Goal: Check status: Check status

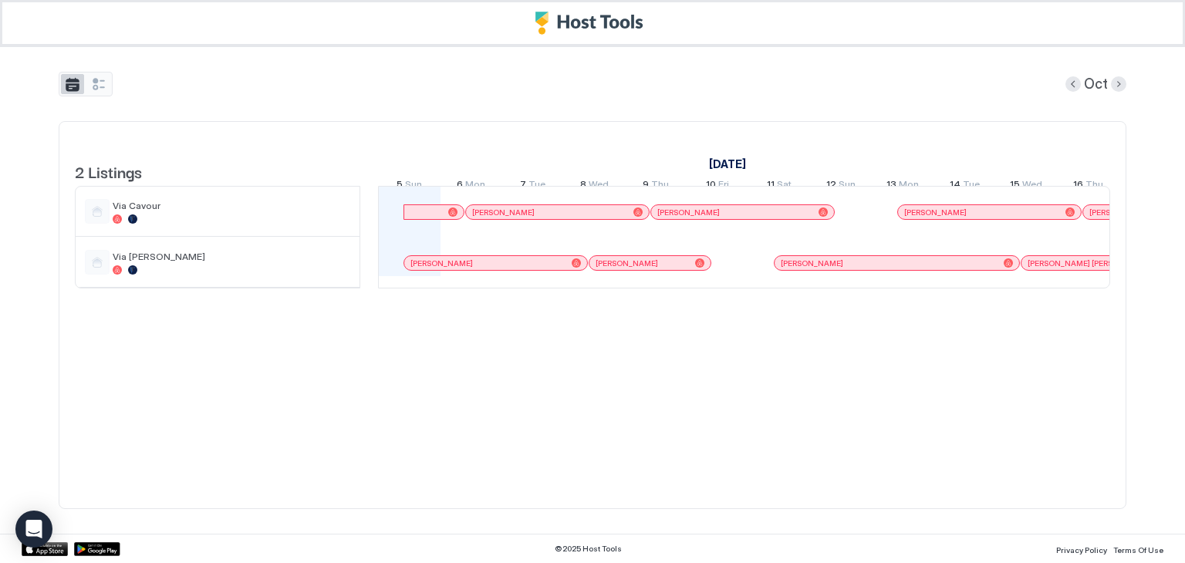
click at [81, 75] on button "tab-group" at bounding box center [72, 84] width 23 height 20
click at [93, 83] on button "tab-group" at bounding box center [98, 84] width 23 height 20
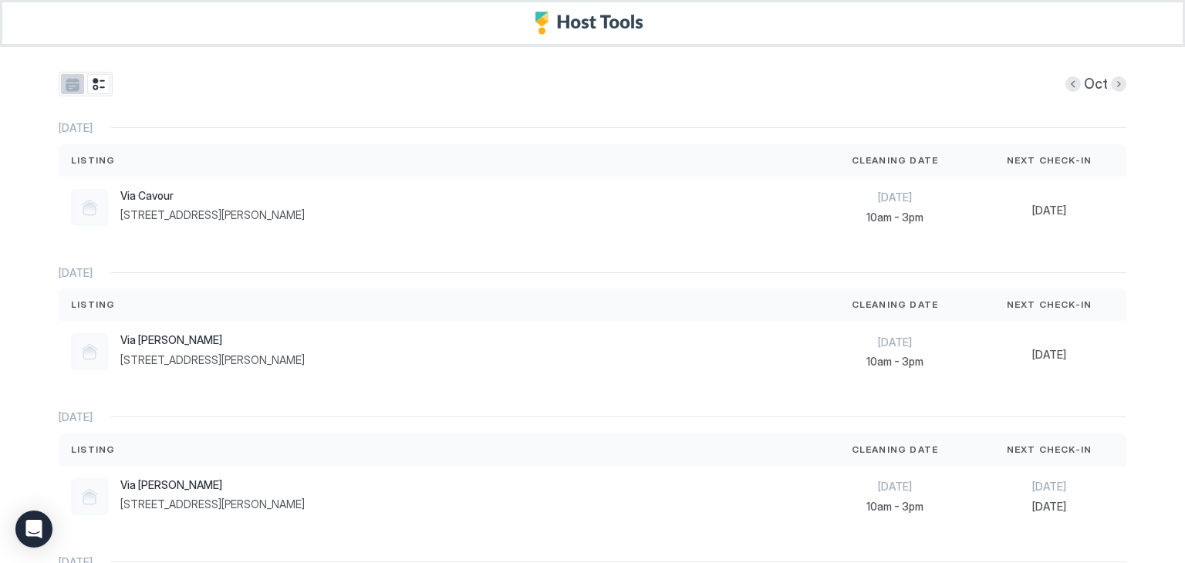
click at [61, 80] on button "tab-group" at bounding box center [72, 84] width 23 height 20
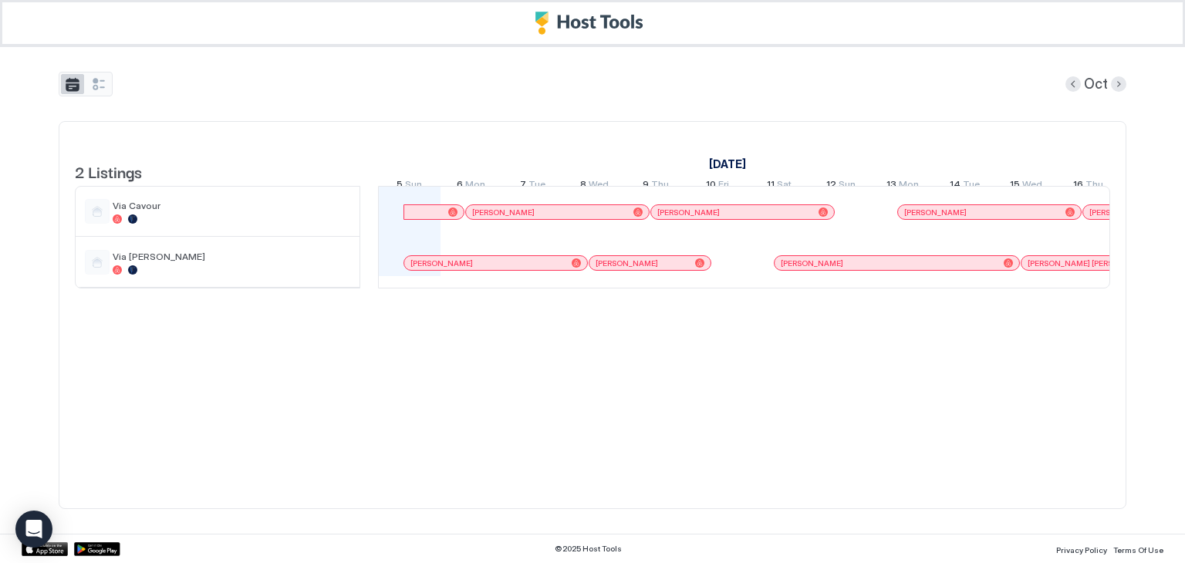
click at [61, 80] on button "tab-group" at bounding box center [72, 84] width 23 height 20
click at [88, 79] on button "tab-group" at bounding box center [98, 84] width 23 height 20
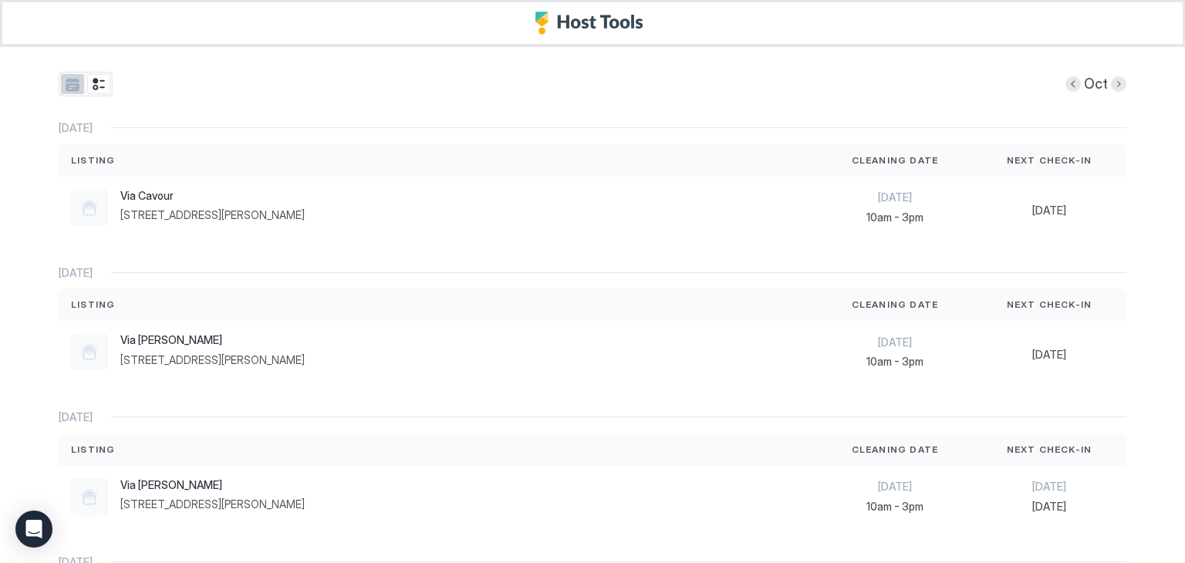
click at [68, 78] on button "tab-group" at bounding box center [72, 84] width 23 height 20
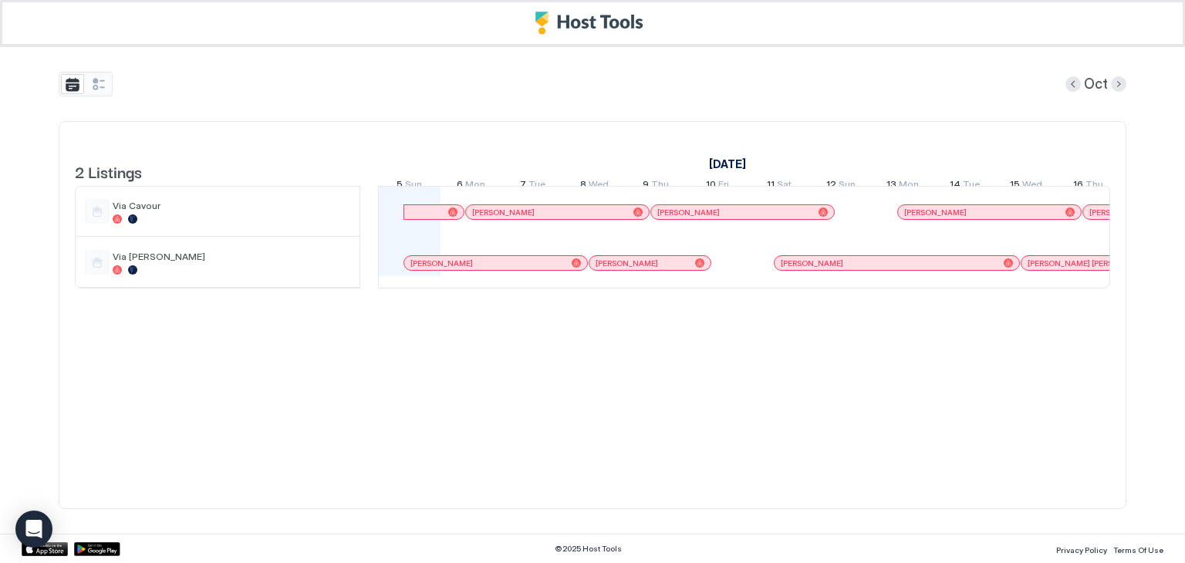
click at [528, 218] on div "[PERSON_NAME]" at bounding box center [549, 213] width 155 height 10
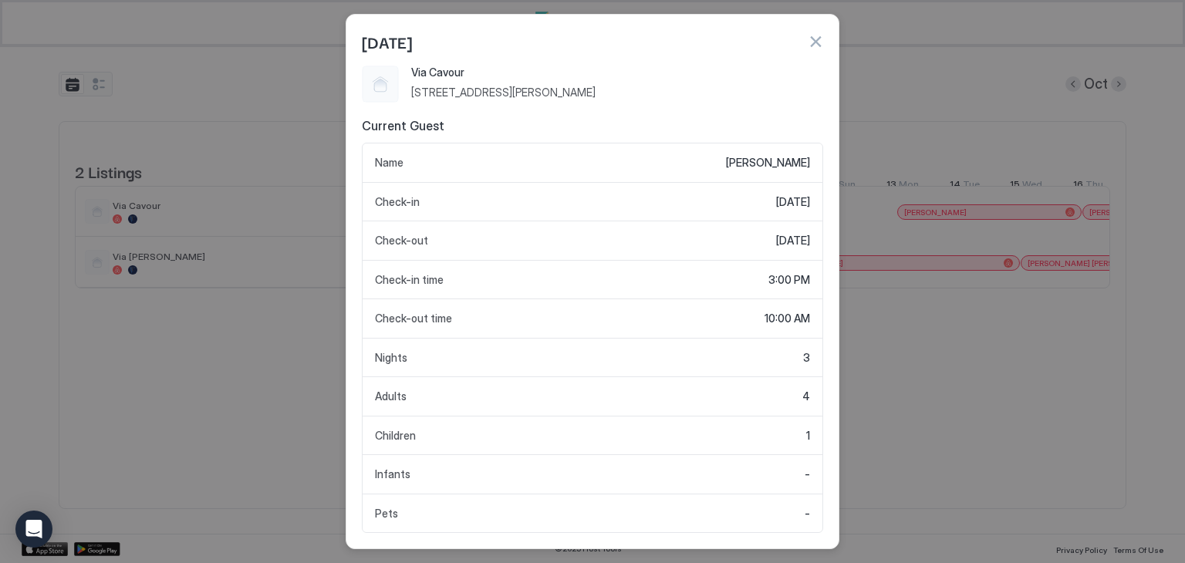
click at [815, 32] on div "[DATE]" at bounding box center [592, 41] width 461 height 23
click at [816, 40] on button "button" at bounding box center [815, 41] width 15 height 15
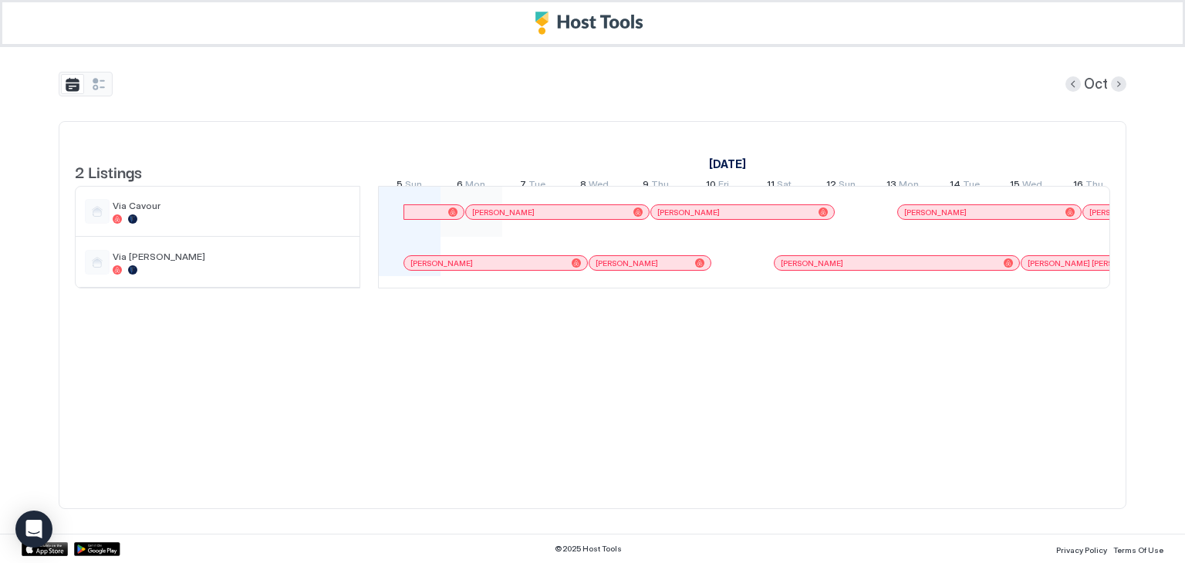
click at [444, 231] on div at bounding box center [472, 212] width 62 height 50
click at [444, 219] on div at bounding box center [433, 212] width 59 height 14
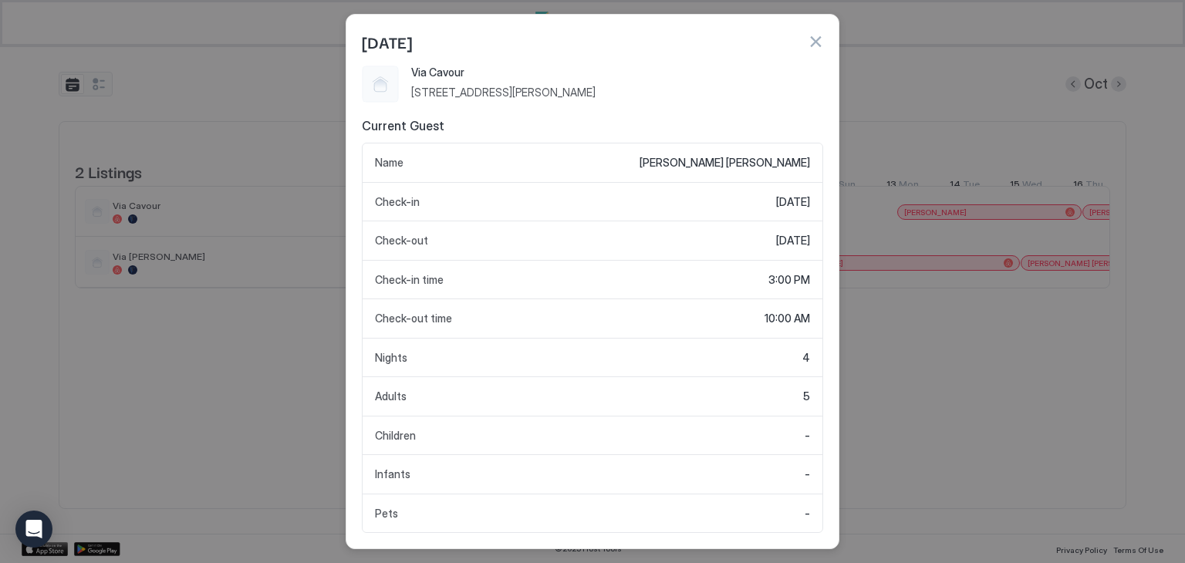
click at [816, 35] on button "button" at bounding box center [815, 41] width 15 height 15
